Goal: Find specific page/section: Find specific page/section

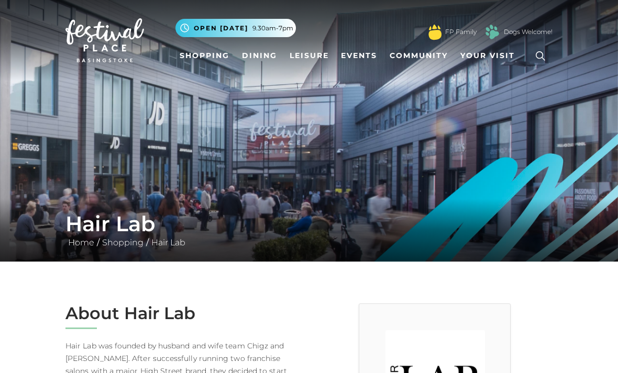
click at [235, 31] on span "Open [DATE]" at bounding box center [221, 28] width 54 height 9
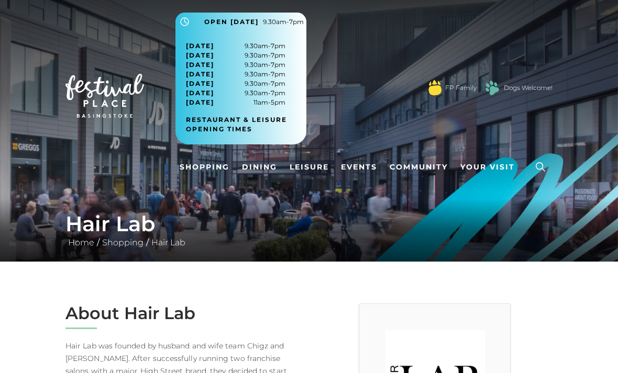
click at [545, 168] on icon at bounding box center [540, 167] width 16 height 16
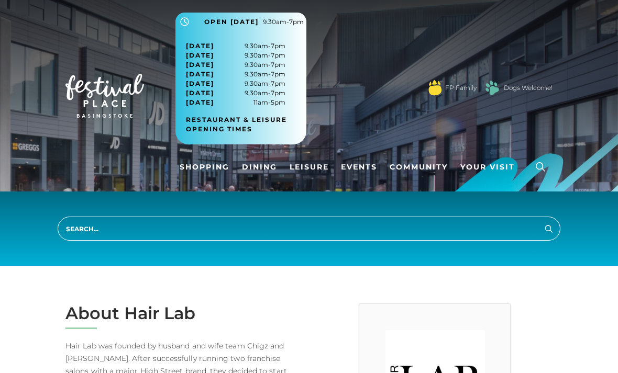
click at [105, 232] on input "search" at bounding box center [309, 229] width 503 height 24
type input "primary"
click at [549, 229] on button "Search" at bounding box center [548, 229] width 13 height 13
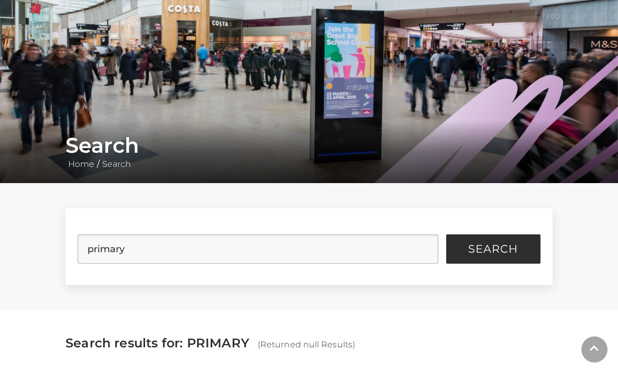
scroll to position [144, 0]
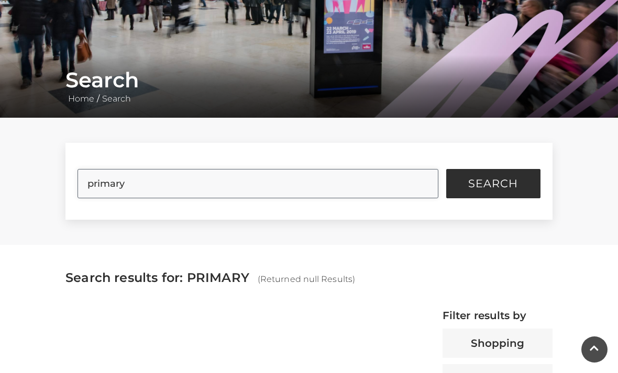
click at [348, 182] on input "primary" at bounding box center [257, 183] width 360 height 29
type input "primark"
click at [493, 184] on button "Search" at bounding box center [493, 183] width 94 height 29
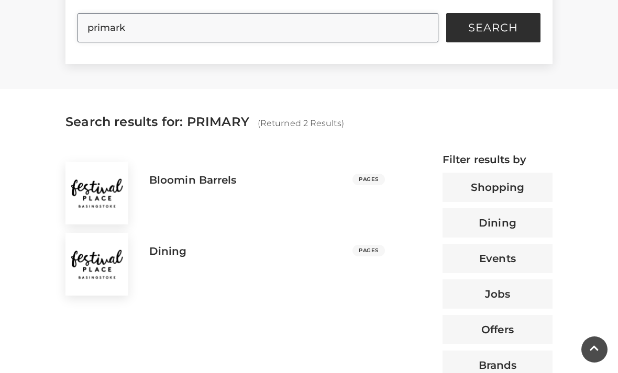
scroll to position [239, 0]
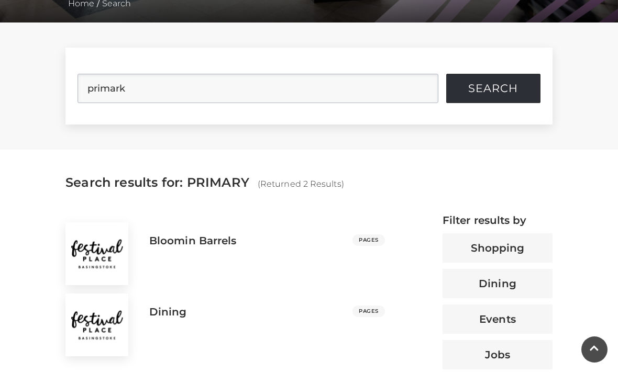
click at [509, 98] on button "Search" at bounding box center [493, 88] width 94 height 29
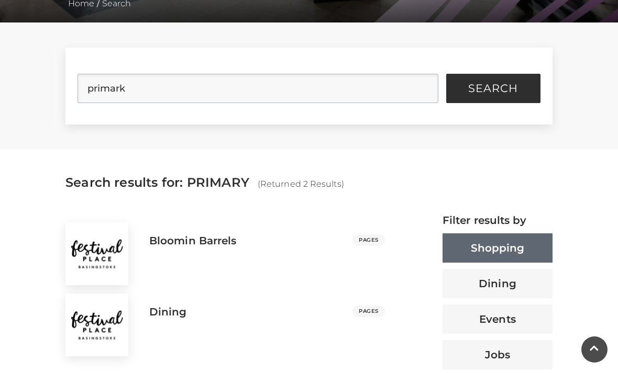
click at [519, 251] on button "Shopping" at bounding box center [497, 248] width 110 height 29
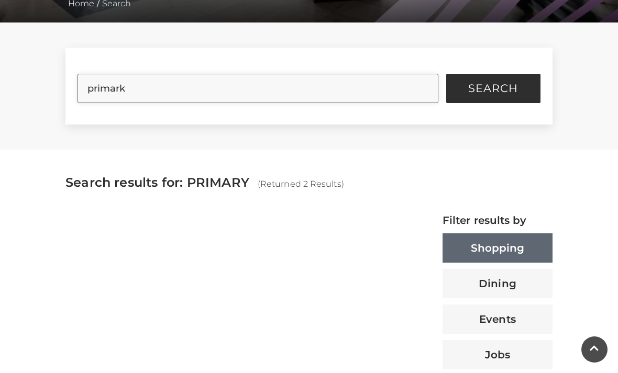
click at [369, 96] on input "primark" at bounding box center [257, 88] width 360 height 29
click at [493, 88] on button "Search" at bounding box center [493, 88] width 94 height 29
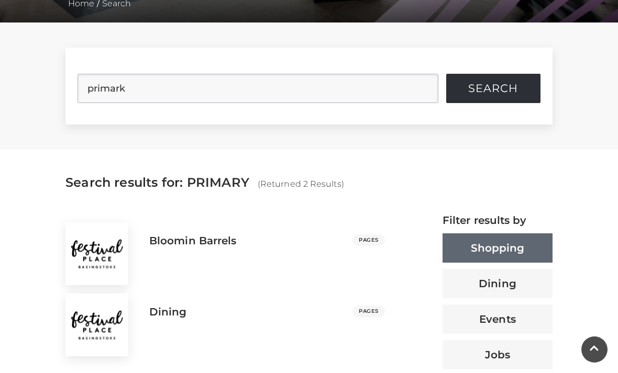
click at [514, 94] on span "Search" at bounding box center [493, 88] width 50 height 10
click at [498, 83] on span "Search" at bounding box center [493, 88] width 50 height 10
click at [492, 92] on span "Search" at bounding box center [493, 88] width 50 height 10
click at [494, 94] on span "Search" at bounding box center [493, 88] width 50 height 10
click at [492, 98] on button "Search" at bounding box center [493, 88] width 94 height 29
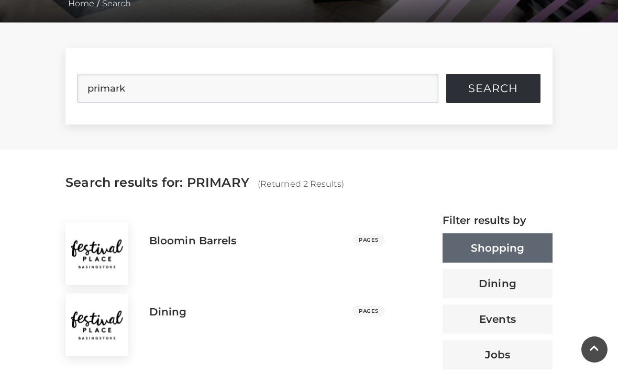
click at [494, 94] on span "Search" at bounding box center [493, 88] width 50 height 10
click at [498, 89] on span "Search" at bounding box center [493, 88] width 50 height 10
click at [149, 88] on input "primark" at bounding box center [257, 88] width 360 height 29
click at [423, 98] on input "primark" at bounding box center [257, 88] width 360 height 29
click at [419, 90] on input "primark" at bounding box center [257, 88] width 360 height 29
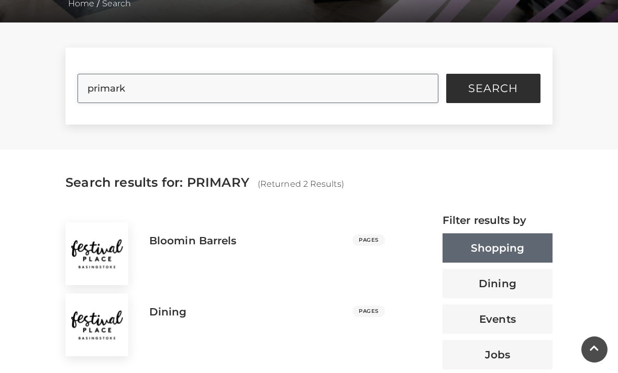
click at [427, 93] on input "primark" at bounding box center [257, 88] width 360 height 29
click at [419, 90] on input "primark" at bounding box center [257, 88] width 360 height 29
click at [417, 88] on input "primark" at bounding box center [257, 88] width 360 height 29
click at [493, 94] on span "Search" at bounding box center [493, 88] width 50 height 10
click at [382, 87] on input "search" at bounding box center [257, 88] width 360 height 29
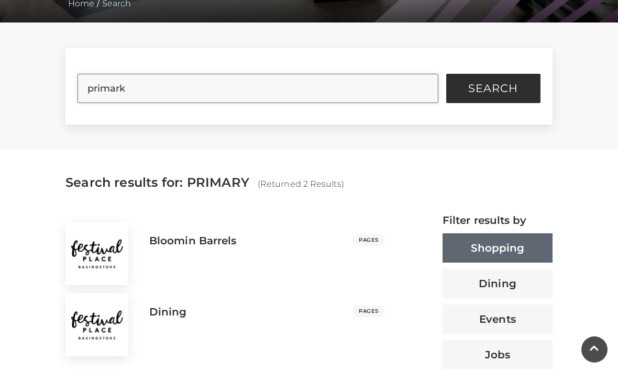
type input "primark"
click at [493, 88] on button "Search" at bounding box center [493, 88] width 94 height 29
click at [515, 83] on span "Search" at bounding box center [493, 88] width 50 height 10
click at [529, 247] on button "Shopping" at bounding box center [497, 248] width 110 height 29
click at [524, 236] on button "Shopping" at bounding box center [497, 248] width 110 height 29
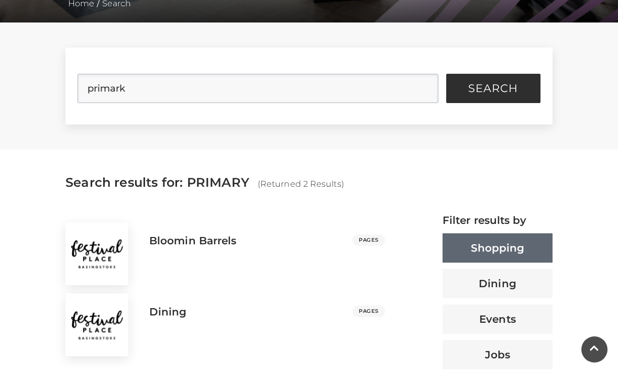
click at [521, 238] on button "Shopping" at bounding box center [497, 248] width 110 height 29
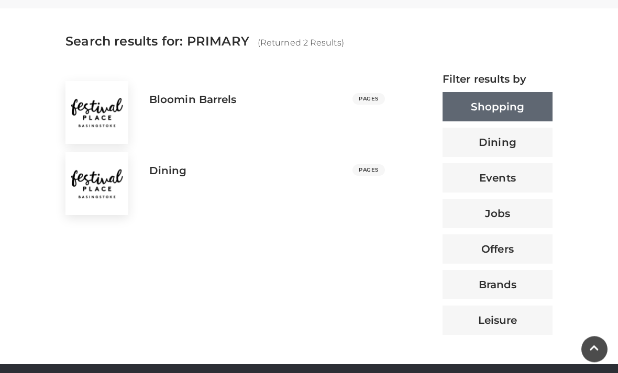
scroll to position [391, 0]
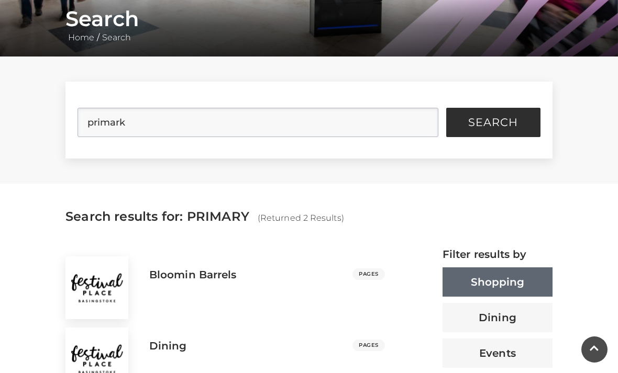
scroll to position [204, 0]
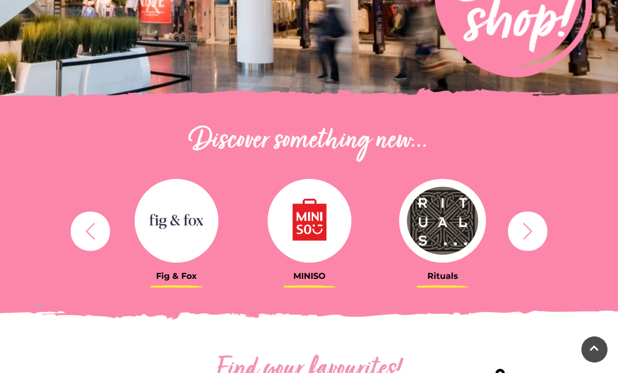
scroll to position [263, 0]
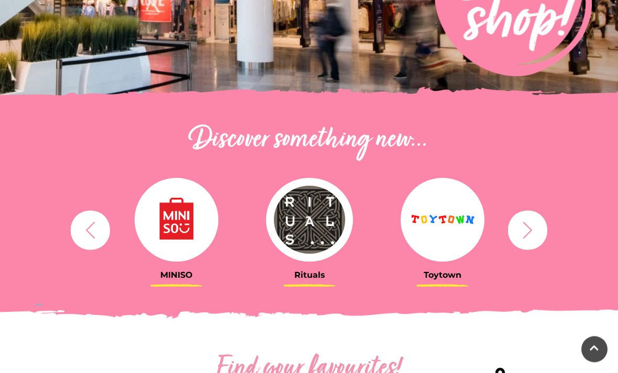
click at [545, 228] on button "button" at bounding box center [527, 230] width 39 height 39
click at [526, 242] on button "button" at bounding box center [527, 229] width 39 height 39
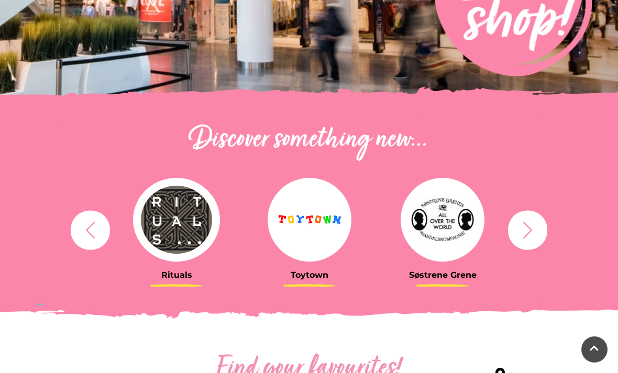
click at [527, 233] on icon "button" at bounding box center [527, 229] width 19 height 19
click at [530, 234] on icon "button" at bounding box center [527, 229] width 19 height 19
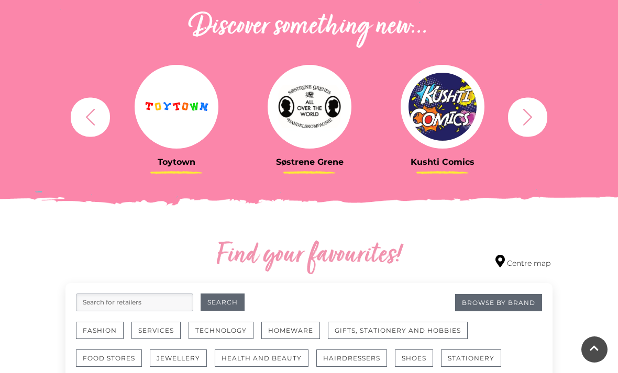
scroll to position [374, 0]
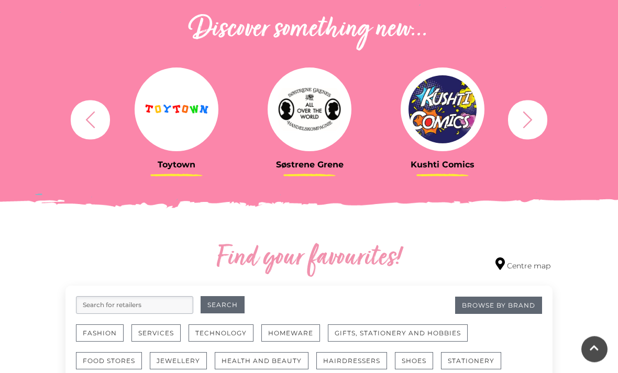
click at [529, 124] on icon "button" at bounding box center [527, 119] width 19 height 19
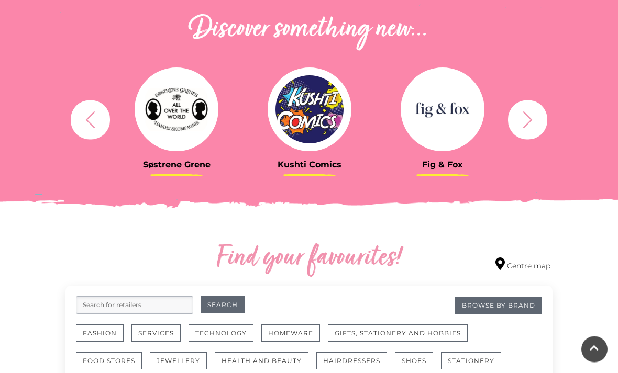
scroll to position [374, 0]
click at [527, 127] on icon "button" at bounding box center [527, 119] width 19 height 19
click at [530, 124] on icon "button" at bounding box center [527, 119] width 19 height 19
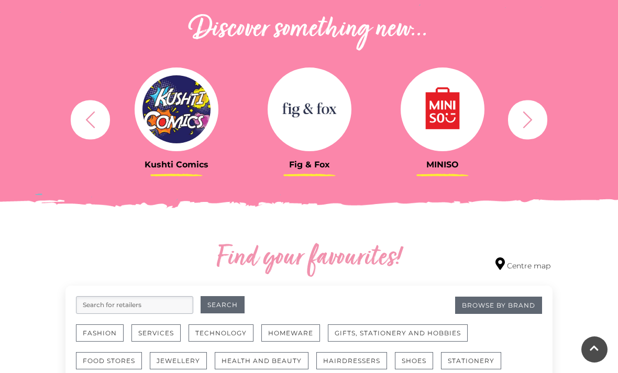
click at [527, 125] on icon "button" at bounding box center [527, 119] width 9 height 17
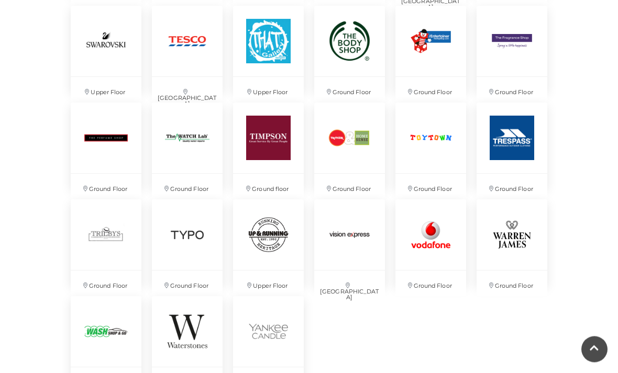
scroll to position [2261, 0]
